Goal: Information Seeking & Learning: Learn about a topic

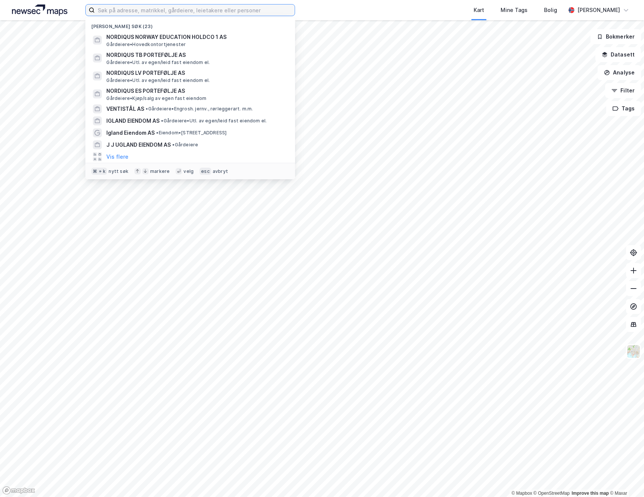
click at [261, 5] on input at bounding box center [195, 9] width 200 height 11
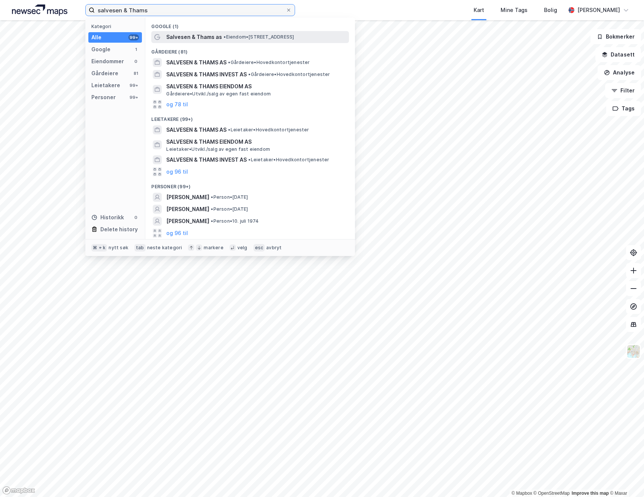
type input "salvesen & Thams"
click at [205, 39] on span "Salvesen & Thams as" at bounding box center [194, 37] width 56 height 9
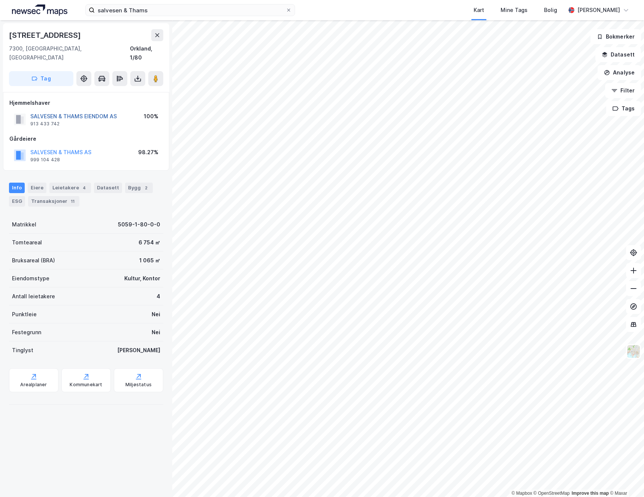
click at [0, 0] on button "SALVESEN & THAMS EIENDOM AS" at bounding box center [0, 0] width 0 height 0
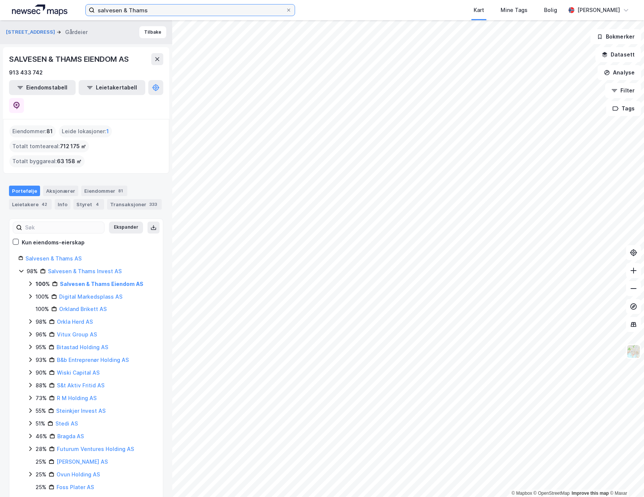
click at [170, 13] on input "salvesen & Thams" at bounding box center [190, 9] width 191 height 11
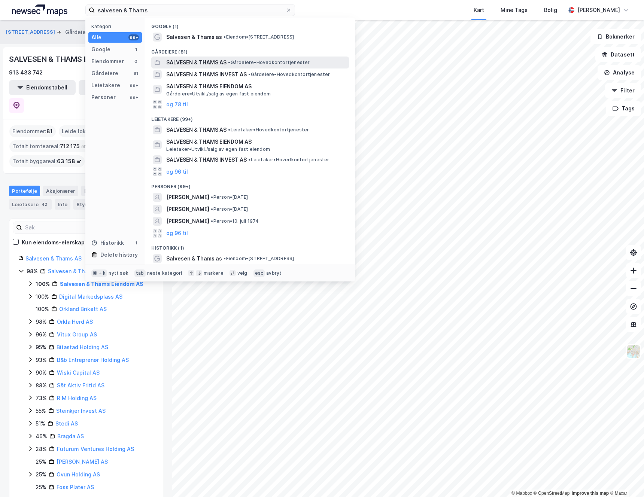
click at [202, 62] on span "SALVESEN & THAMS AS" at bounding box center [196, 62] width 60 height 9
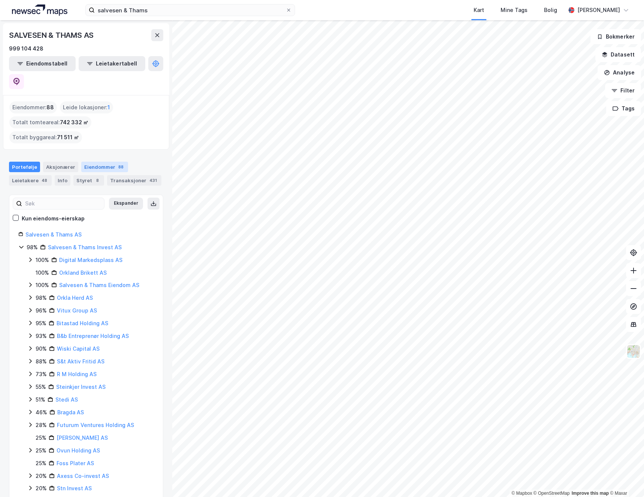
click at [101, 162] on div "Eiendommer 88" at bounding box center [104, 167] width 47 height 10
